Goal: Task Accomplishment & Management: Manage account settings

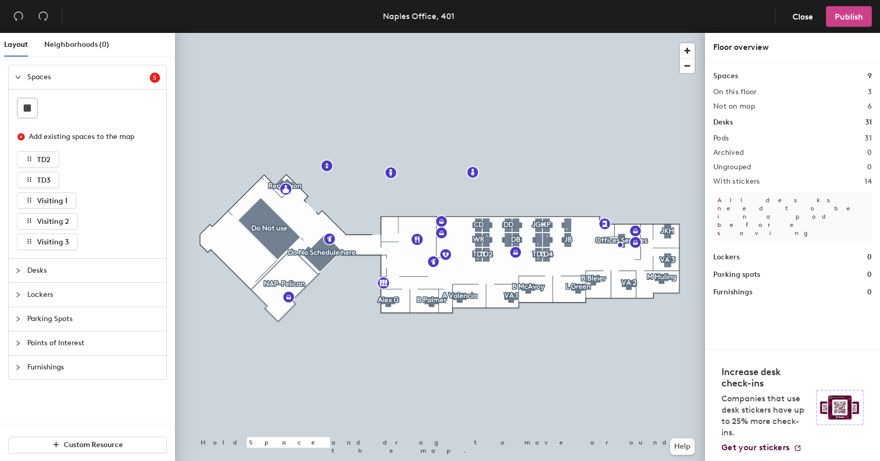
click at [847, 22] on button "Publish" at bounding box center [849, 16] width 46 height 21
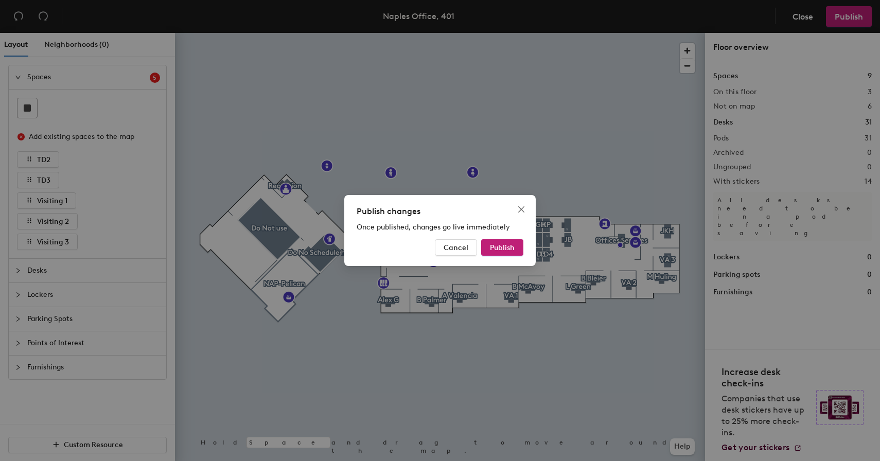
drag, startPoint x: 503, startPoint y: 246, endPoint x: 496, endPoint y: 192, distance: 54.9
click at [496, 192] on div "Publish changes Once published, changes go live immediately Cancel Publish" at bounding box center [440, 230] width 880 height 461
click at [518, 208] on icon "close" at bounding box center [521, 209] width 8 height 8
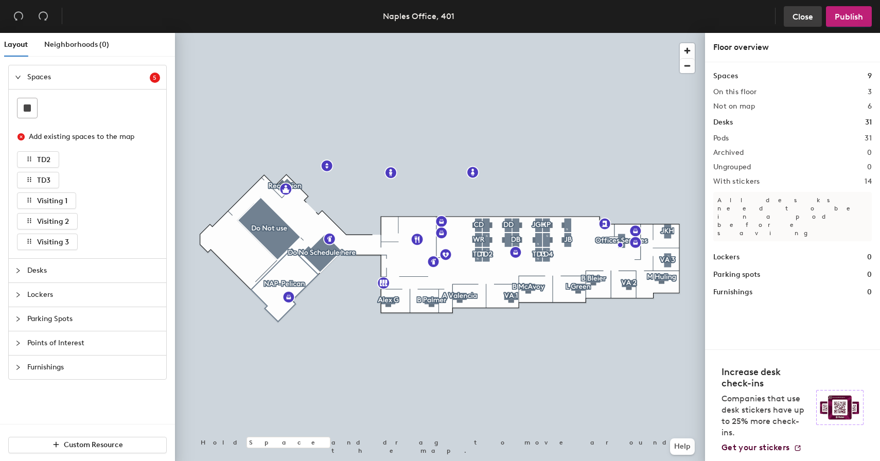
click at [800, 16] on span "Close" at bounding box center [802, 17] width 21 height 10
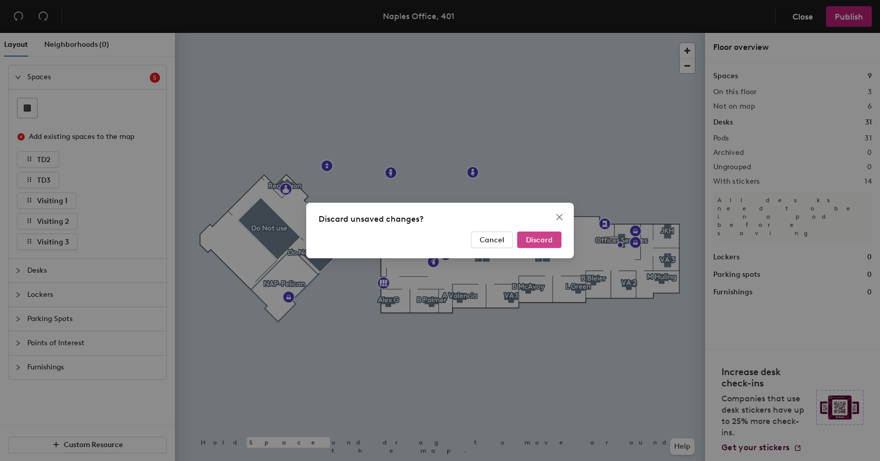
click at [552, 239] on span "Discard" at bounding box center [539, 240] width 27 height 9
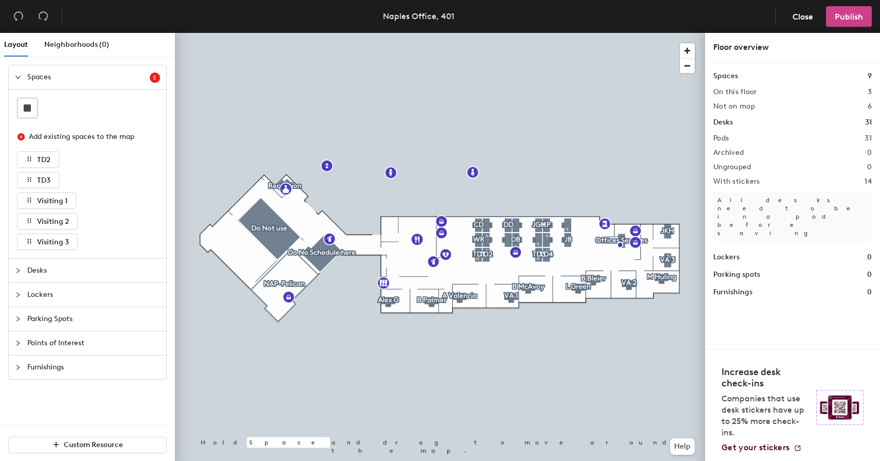
click at [842, 12] on span "Publish" at bounding box center [848, 17] width 28 height 10
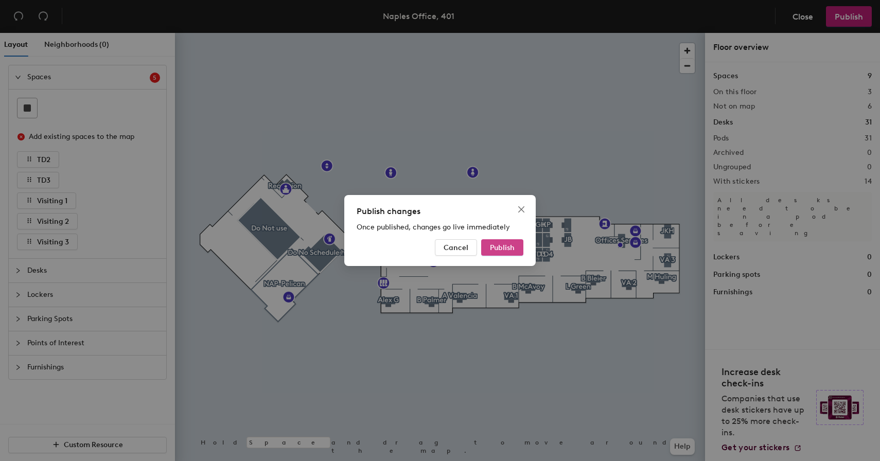
click at [506, 241] on button "Publish" at bounding box center [502, 247] width 42 height 16
